Goal: Register for event/course

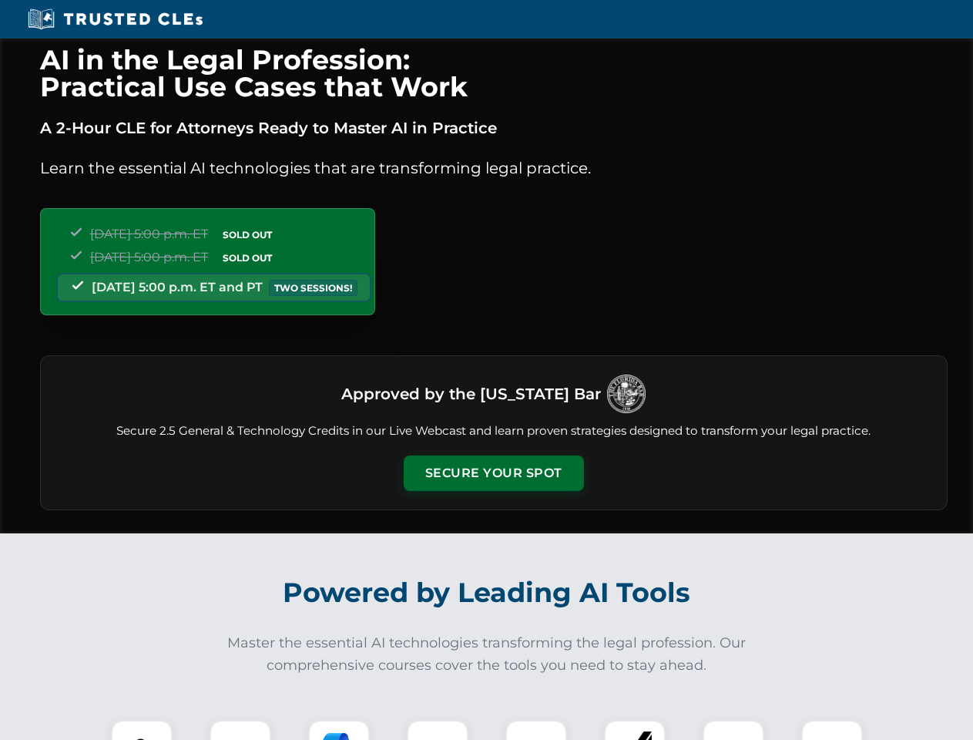
click at [493, 473] on button "Secure Your Spot" at bounding box center [494, 472] width 180 height 35
click at [142, 730] on img at bounding box center [141, 750] width 45 height 45
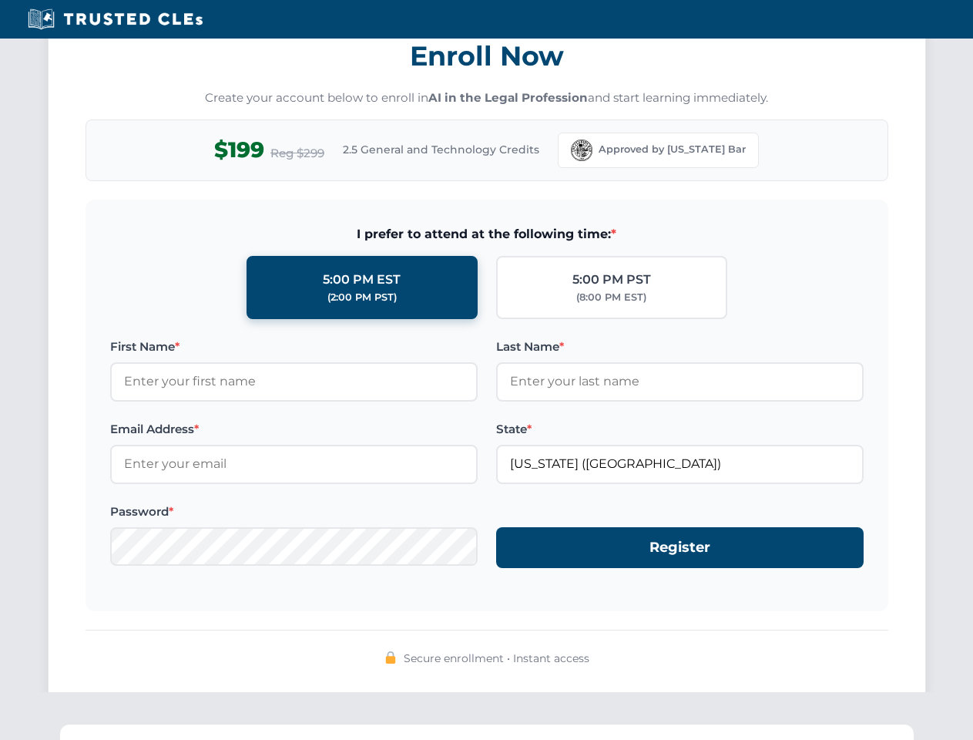
scroll to position [1513, 0]
